Goal: Use online tool/utility: Utilize a website feature to perform a specific function

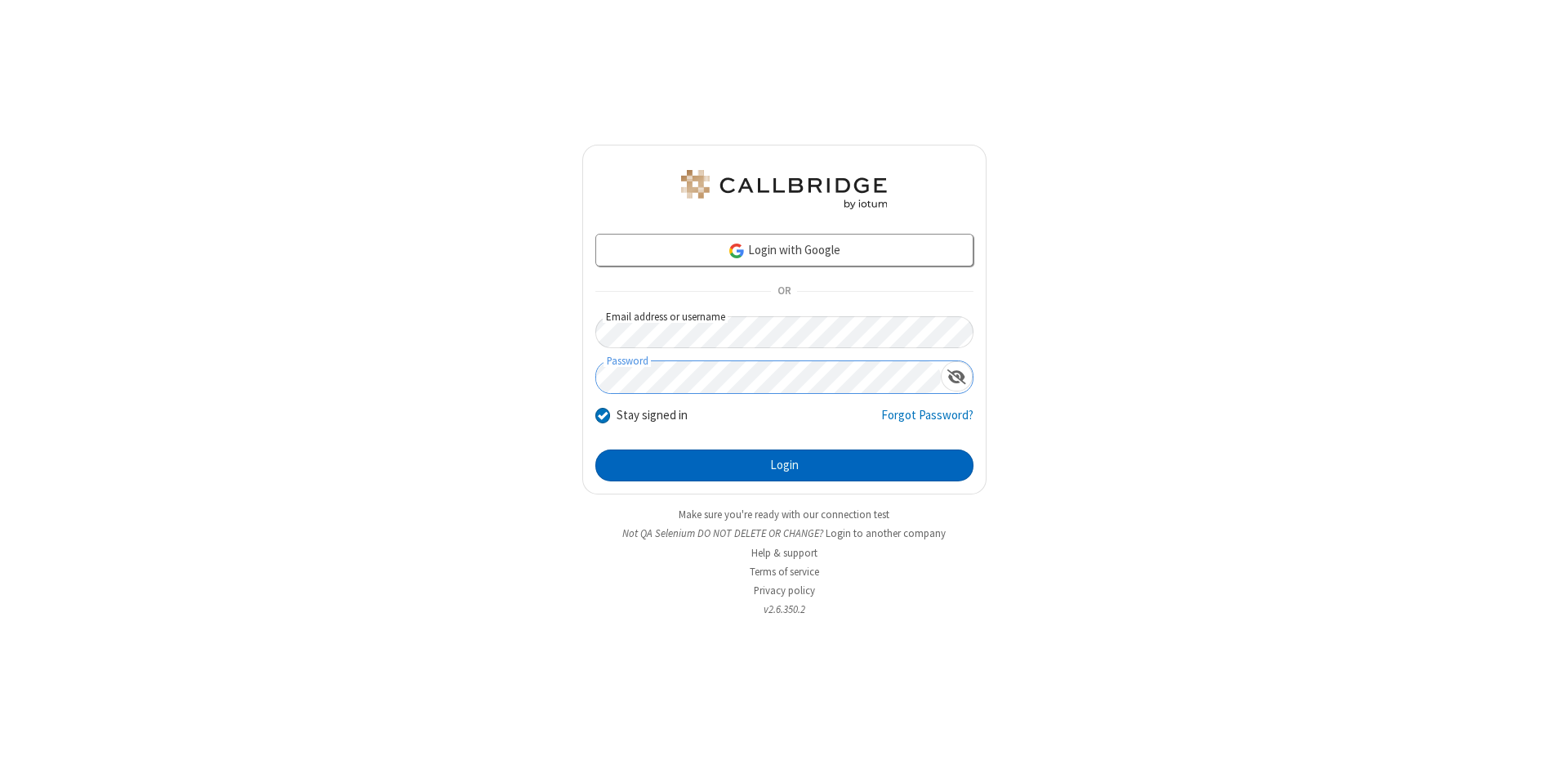
click at [784, 466] on button "Login" at bounding box center [784, 466] width 378 height 32
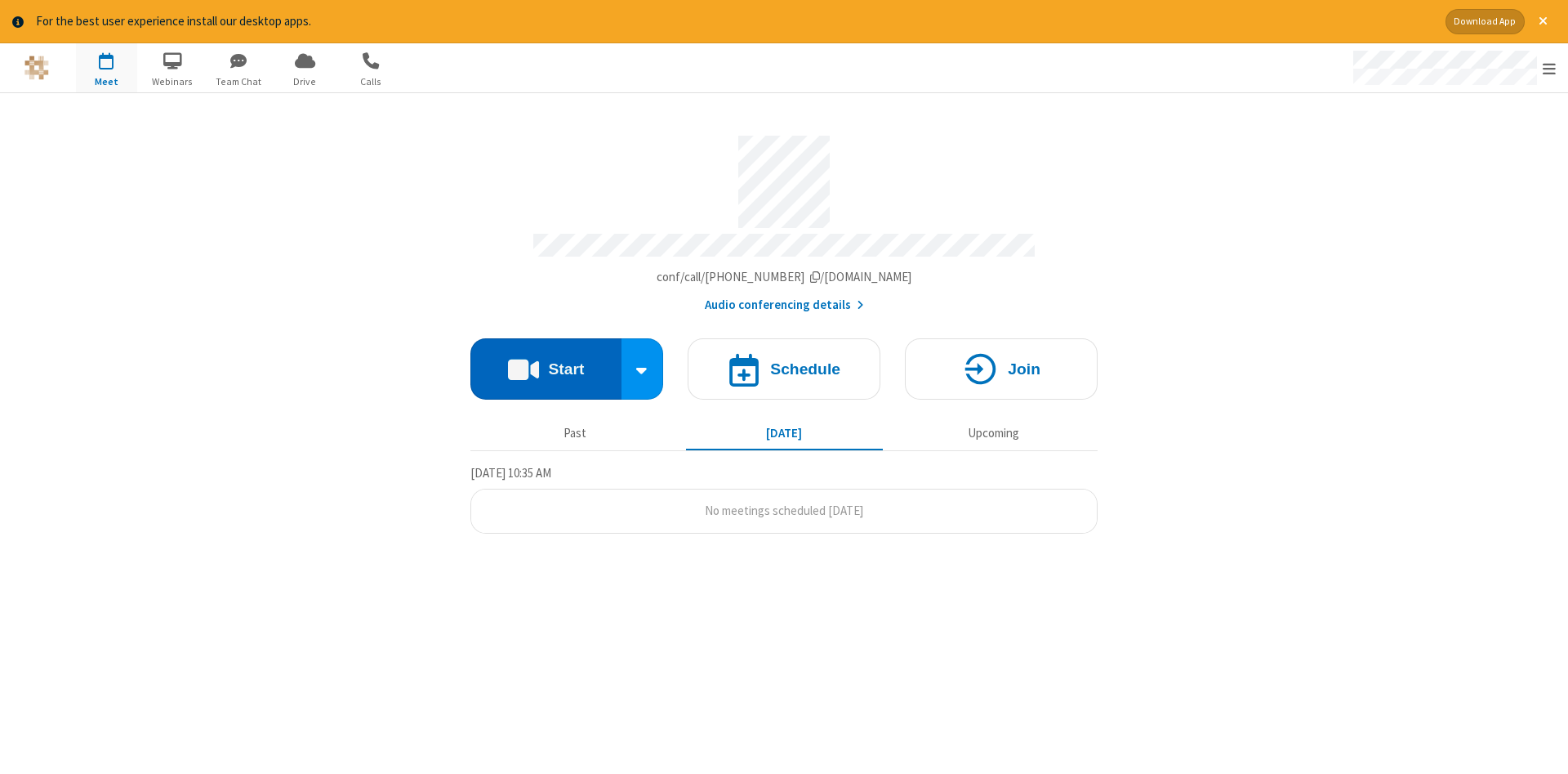
click at [546, 363] on button "Start" at bounding box center [546, 369] width 151 height 61
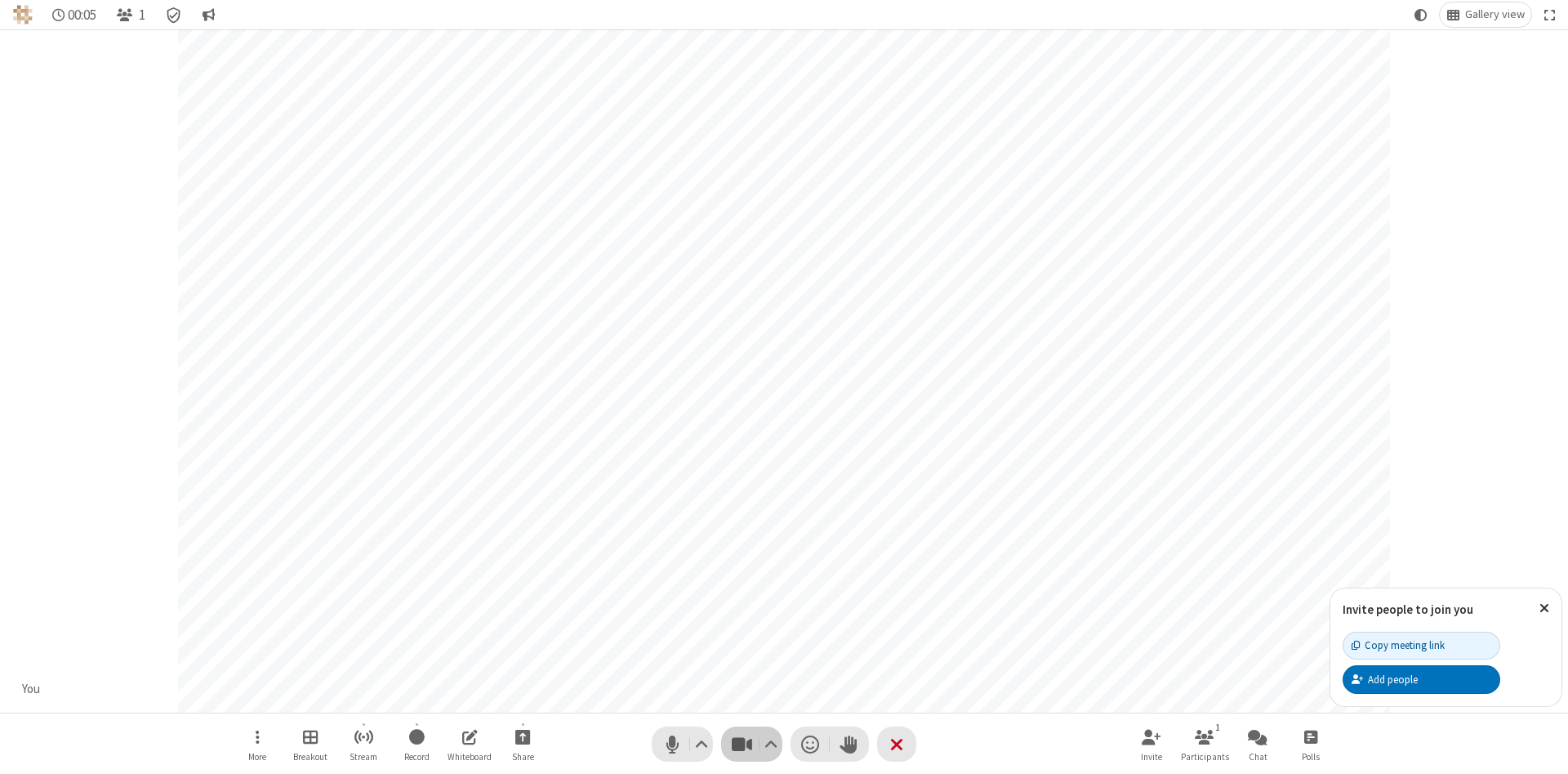
click at [741, 743] on span "Stop video (Alt+V)" at bounding box center [741, 744] width 24 height 23
click at [741, 743] on span "Start video (Alt+V)" at bounding box center [741, 744] width 24 height 23
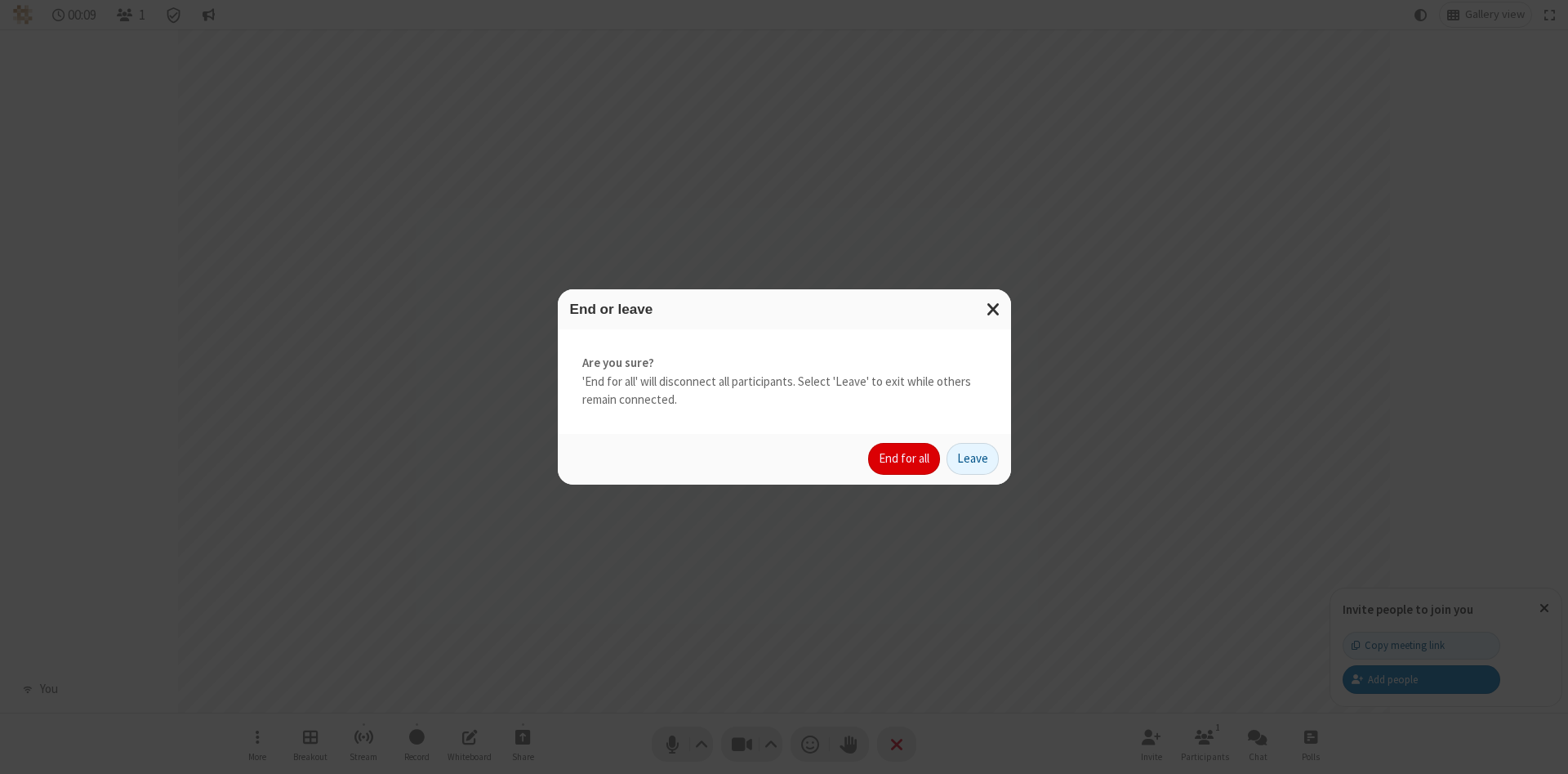
click at [905, 459] on button "End for all" at bounding box center [904, 460] width 72 height 32
